Goal: Task Accomplishment & Management: Use online tool/utility

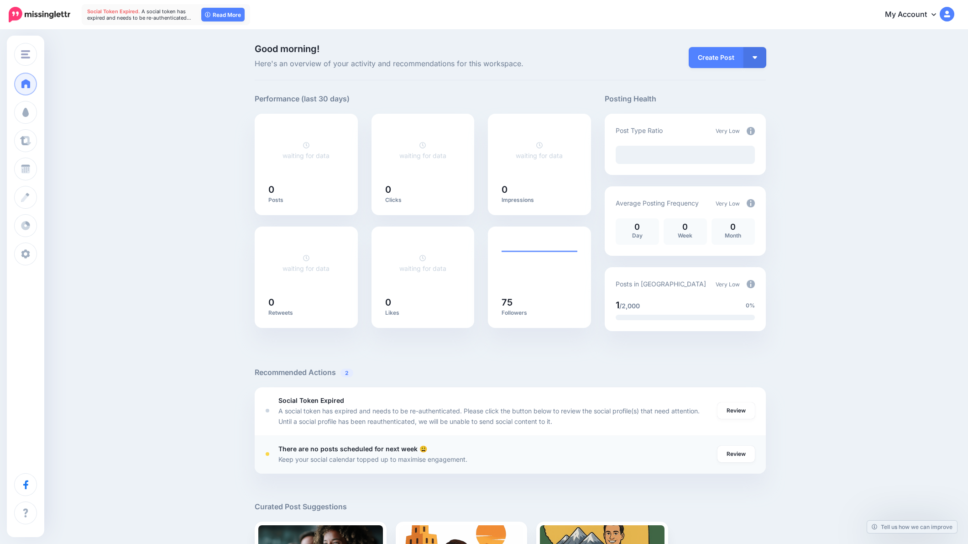
click at [491, 451] on div "There are no posts scheduled for next week 😩 Keep your social calendar topped u…" at bounding box center [497, 453] width 439 height 21
click at [736, 453] on link "Review" at bounding box center [736, 454] width 37 height 16
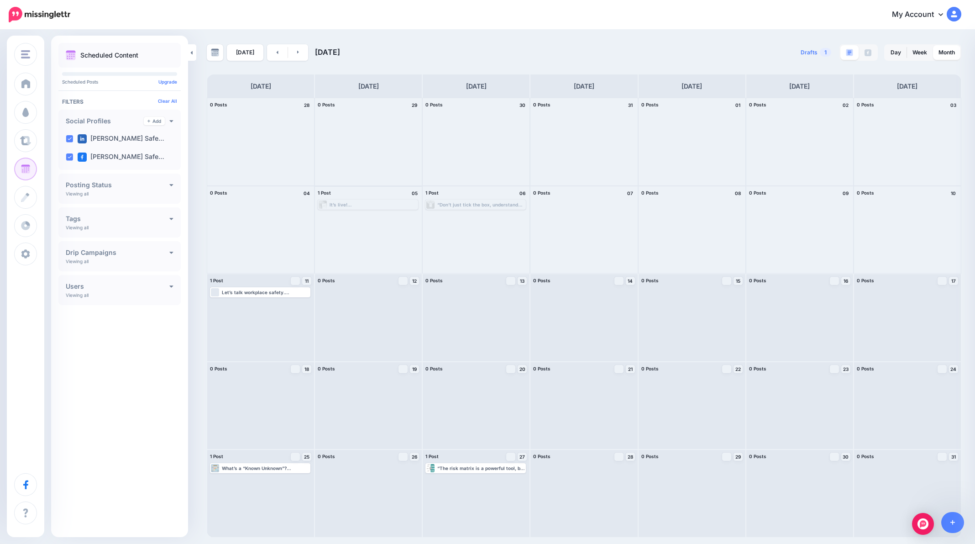
click at [401, 205] on div "It’s live! Our new eBook, Mastering Occupational Safety Management, is official…" at bounding box center [374, 204] width 88 height 5
click at [479, 203] on div "“Don’t just tick the box, understand the why behind workplace safety.” This quo…" at bounding box center [481, 204] width 88 height 5
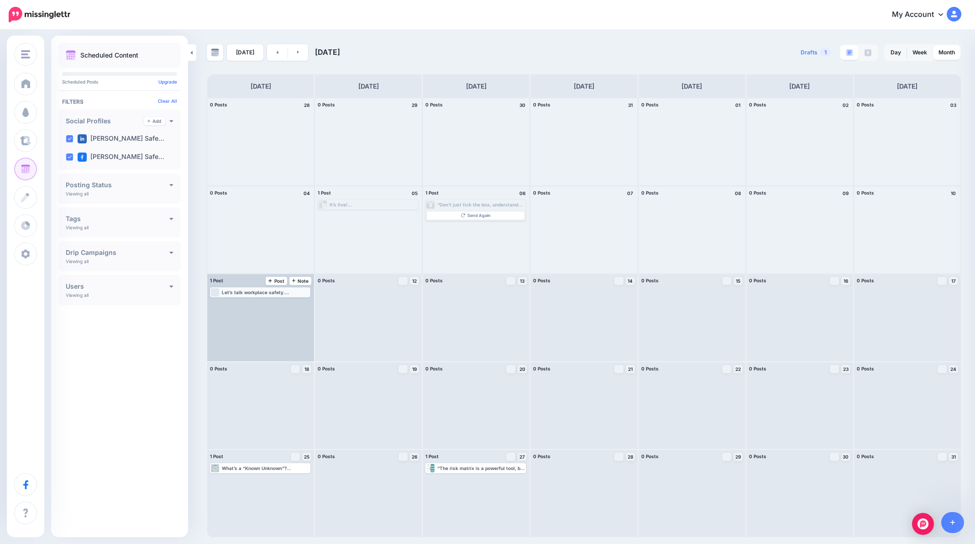
click at [257, 292] on div "Let’s talk workplace safety. What’s your biggest health & safety challenge righ…" at bounding box center [266, 291] width 88 height 5
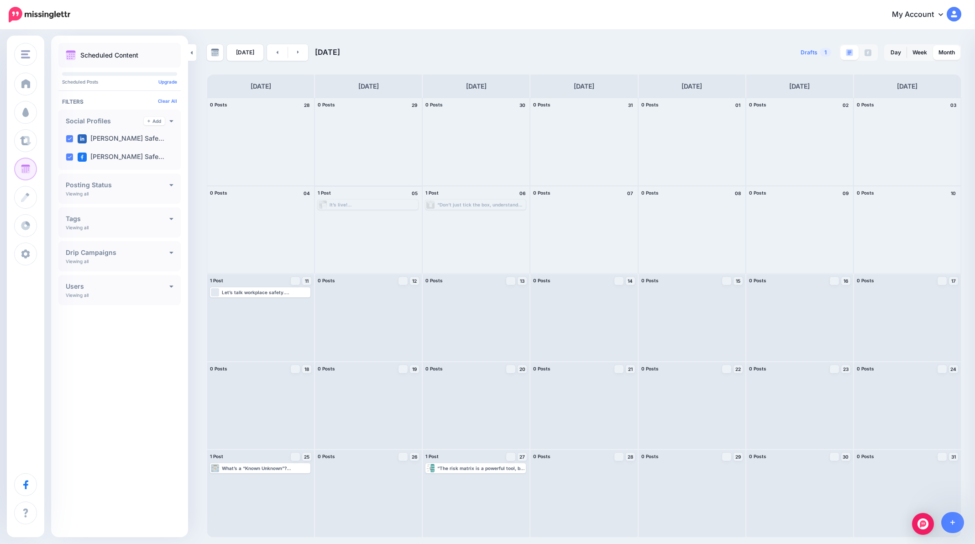
click at [379, 207] on div "It’s live! Our new eBook, Mastering Occupational Safety Management, is official…" at bounding box center [368, 204] width 99 height 8
click at [477, 207] on div "“Don’t just tick the box, understand the why behind workplace safety.” This quo…" at bounding box center [475, 204] width 99 height 8
